Goal: Purchase product/service

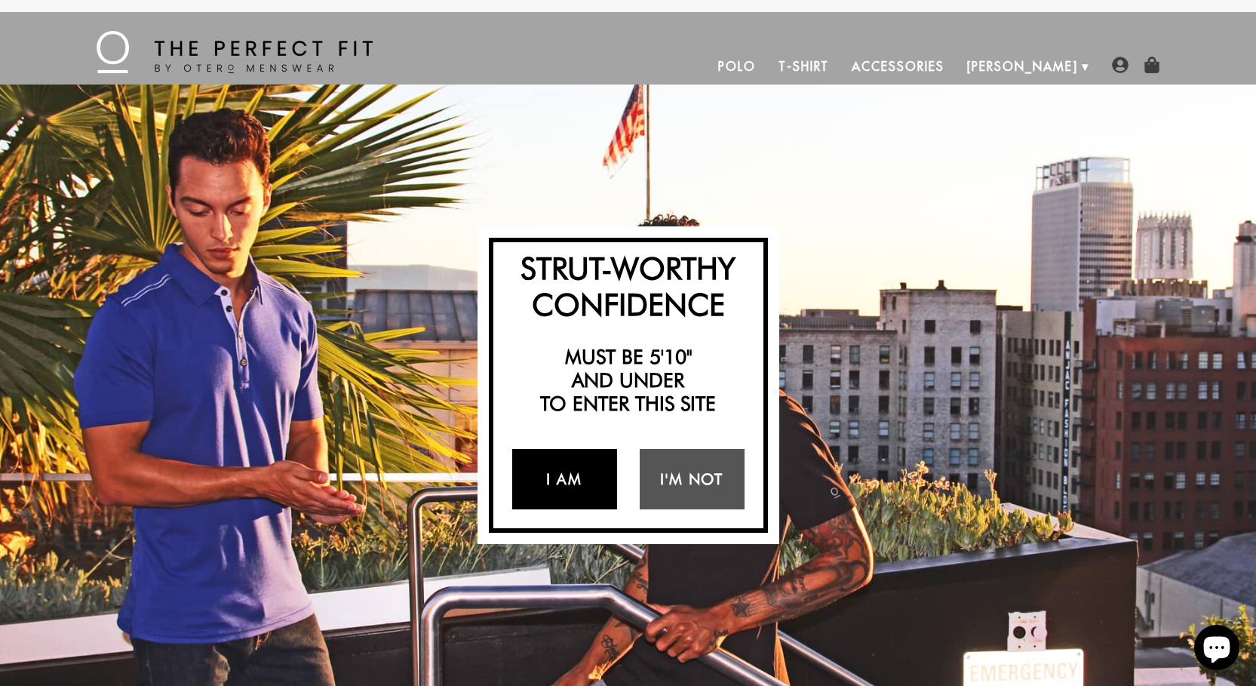
click at [592, 481] on link "I Am" at bounding box center [564, 479] width 105 height 60
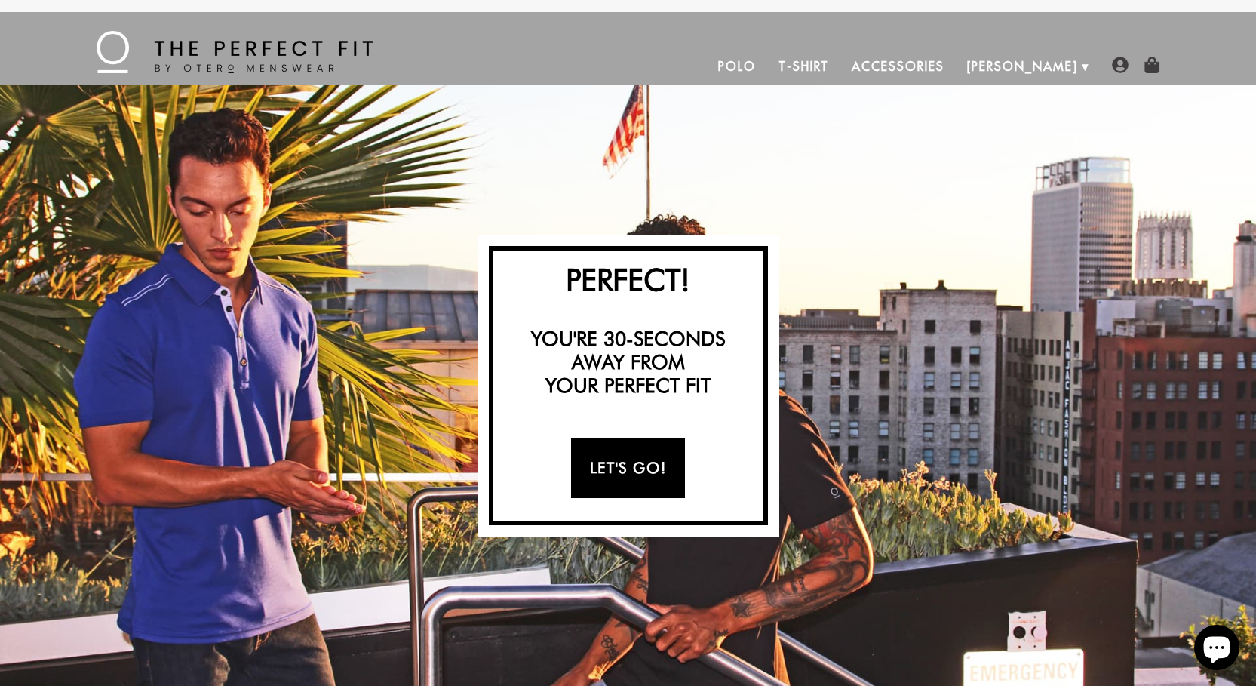
click at [641, 465] on link "Let's Go!" at bounding box center [628, 468] width 114 height 60
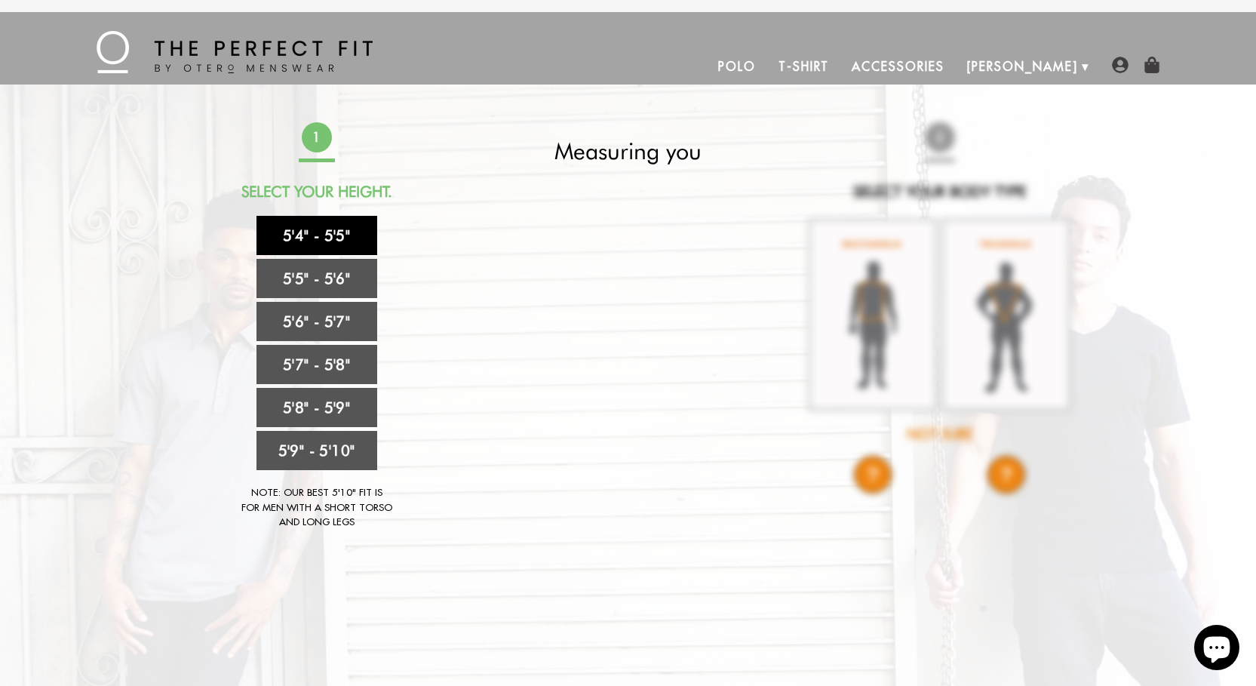
click at [296, 241] on link "5'4" - 5'5"" at bounding box center [317, 235] width 121 height 39
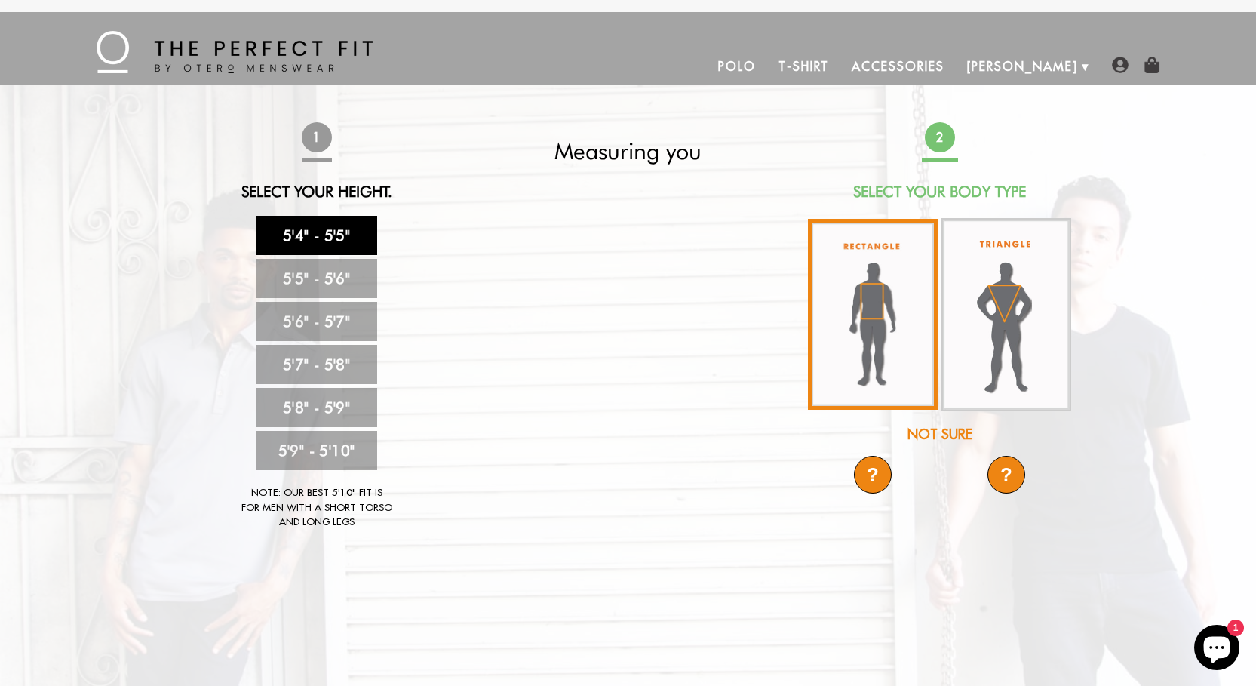
click at [890, 336] on img at bounding box center [873, 314] width 130 height 191
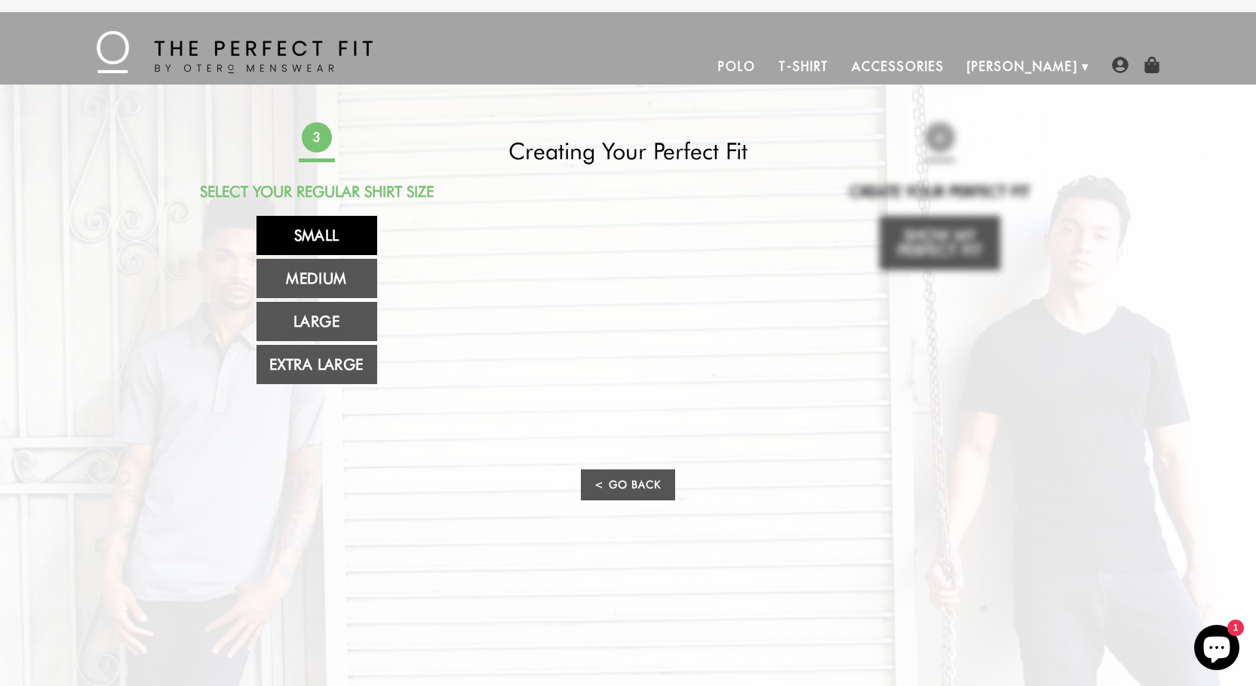
click at [311, 235] on link "Small" at bounding box center [317, 235] width 121 height 39
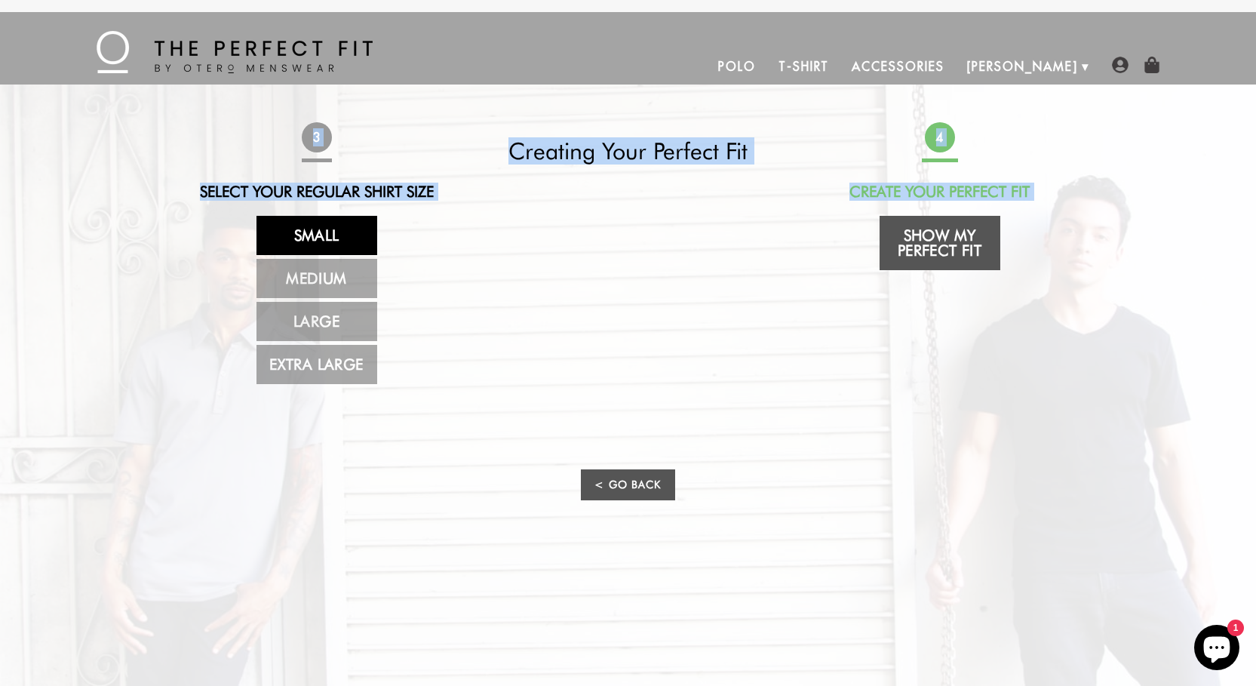
drag, startPoint x: 1246, startPoint y: 174, endPoint x: 1267, endPoint y: 257, distance: 85.6
click at [767, 63] on link "Polo" at bounding box center [737, 66] width 60 height 36
click at [941, 244] on link "Show My Perfect Fit" at bounding box center [940, 243] width 121 height 54
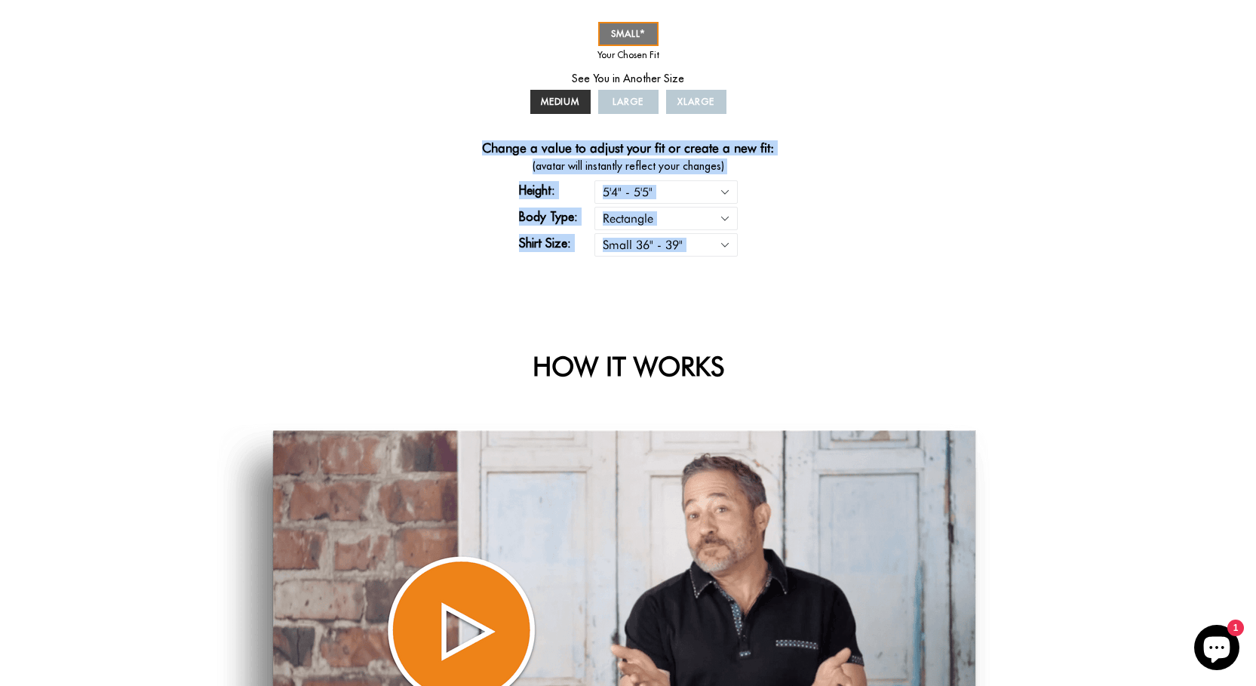
scroll to position [1001, 0]
